Goal: Task Accomplishment & Management: Manage account settings

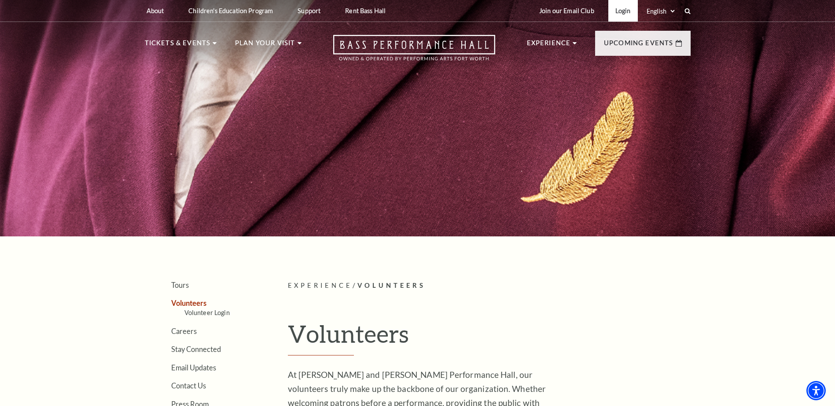
click at [623, 10] on link "Login" at bounding box center [622, 11] width 29 height 22
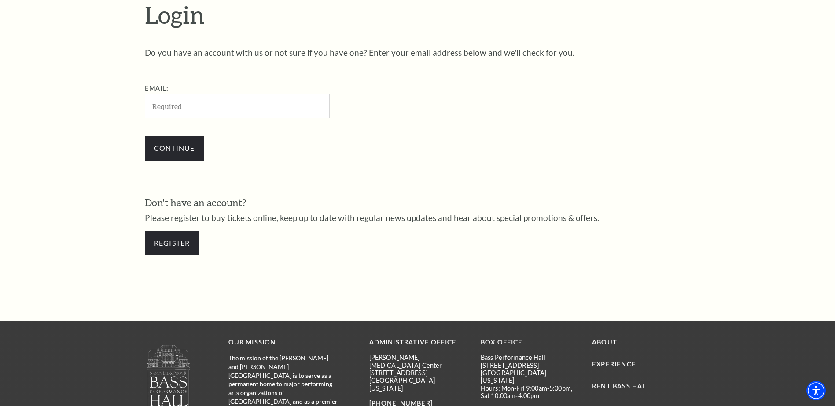
scroll to position [294, 0]
click at [165, 110] on input "Email:" at bounding box center [237, 106] width 185 height 24
type input "[EMAIL_ADDRESS][DOMAIN_NAME]"
click at [183, 145] on input "Continue" at bounding box center [174, 147] width 59 height 25
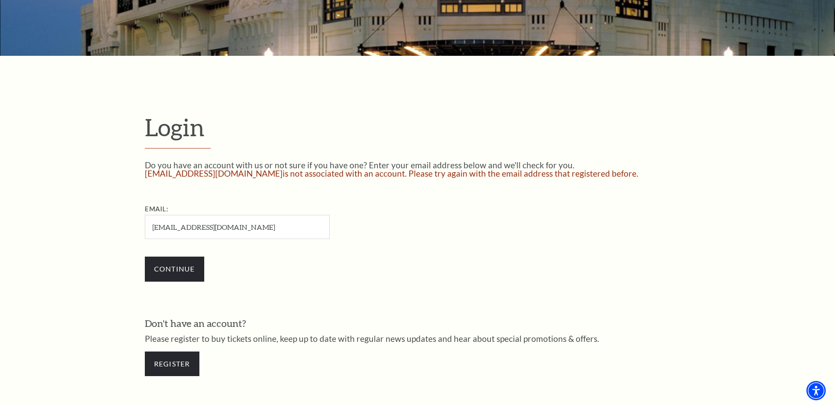
scroll to position [190, 0]
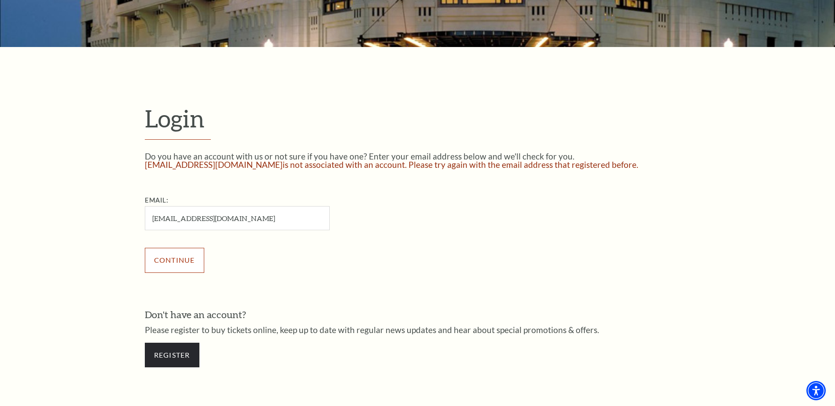
click at [187, 259] on input "Continue" at bounding box center [174, 260] width 59 height 25
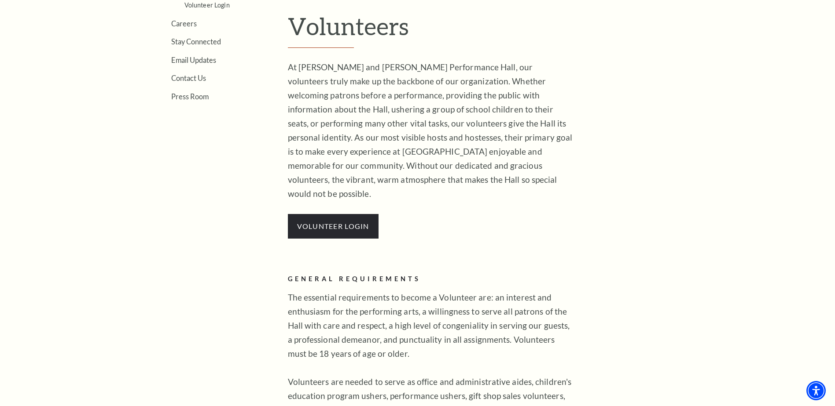
scroll to position [396, 0]
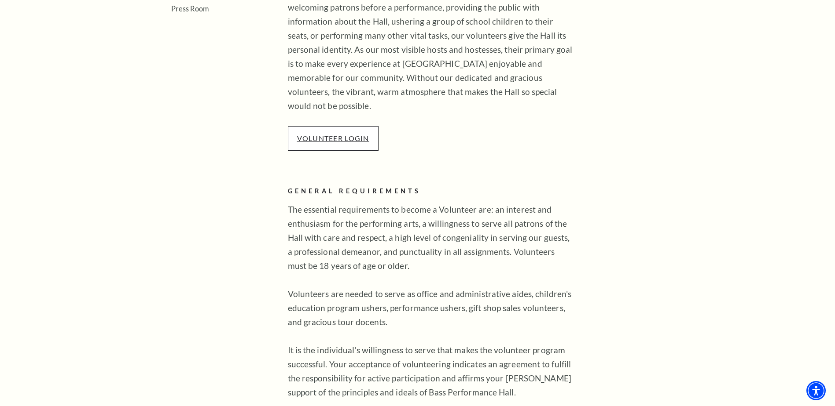
click at [342, 134] on link "VOLUNTEER LOGIN" at bounding box center [333, 138] width 72 height 8
